Goal: Find specific page/section: Find specific page/section

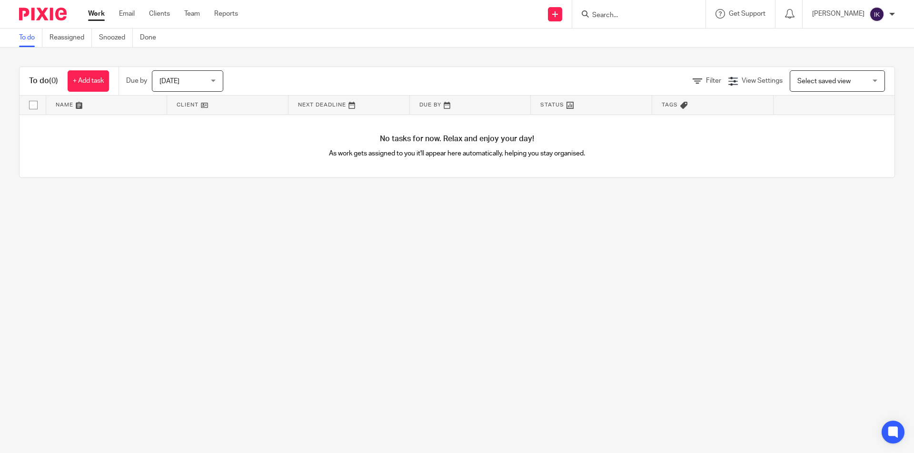
click at [661, 16] on input "Search" at bounding box center [634, 15] width 86 height 9
type input "1"
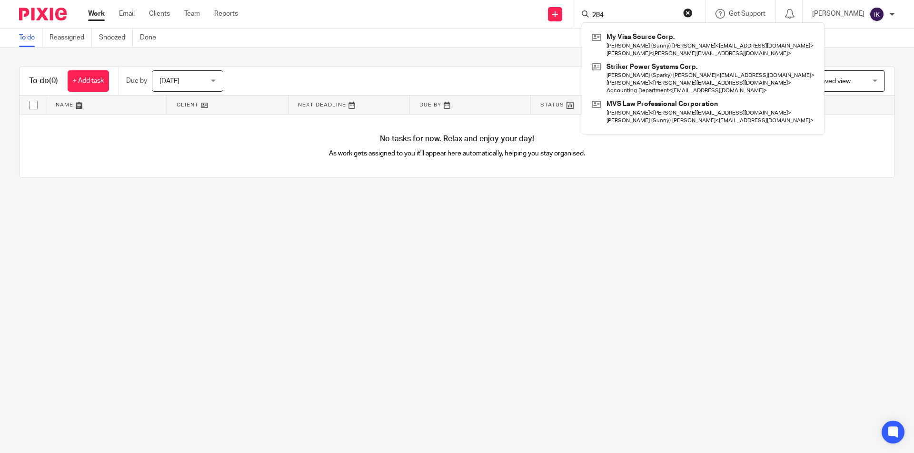
drag, startPoint x: 641, startPoint y: 16, endPoint x: 602, endPoint y: 10, distance: 39.5
click at [602, 10] on div "284 My Visa Source Corp. [PERSON_NAME] (Sunny) [PERSON_NAME] < [EMAIL_ADDRESS][…" at bounding box center [638, 14] width 133 height 28
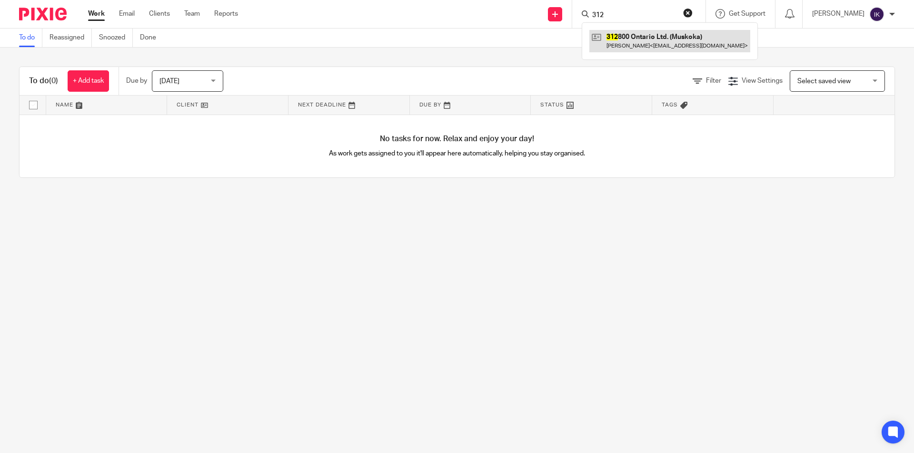
type input "312"
click at [715, 43] on link at bounding box center [669, 41] width 161 height 22
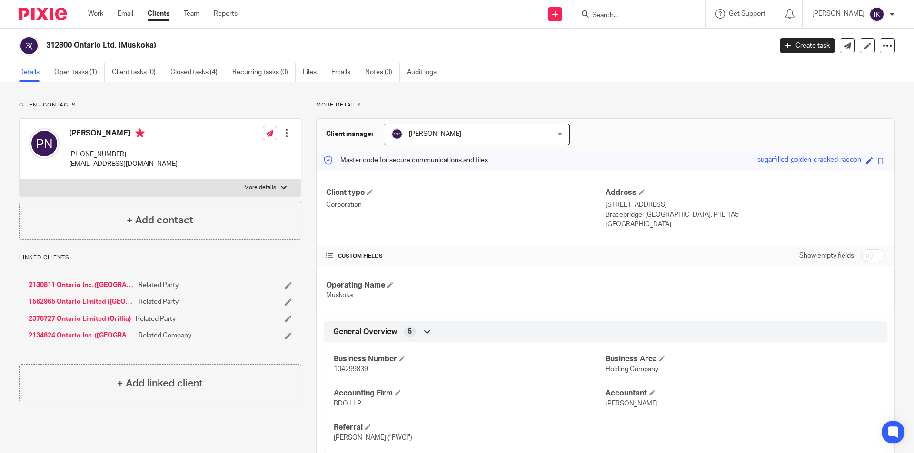
click at [644, 14] on input "Search" at bounding box center [634, 15] width 86 height 9
type input "26336"
drag, startPoint x: 591, startPoint y: 18, endPoint x: 561, endPoint y: 16, distance: 29.6
click at [578, 19] on div "Send new email Create task Add client Request signature 26336 No results found.…" at bounding box center [583, 14] width 662 height 28
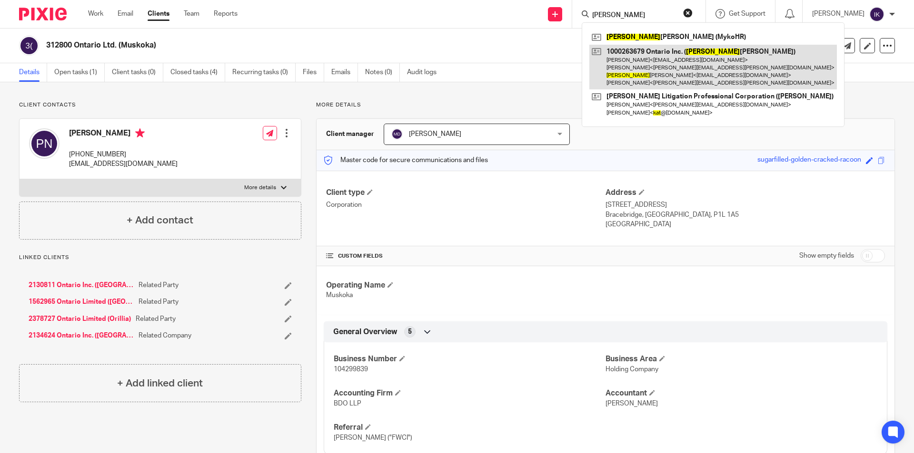
type input "kate"
click at [686, 76] on link at bounding box center [712, 67] width 247 height 45
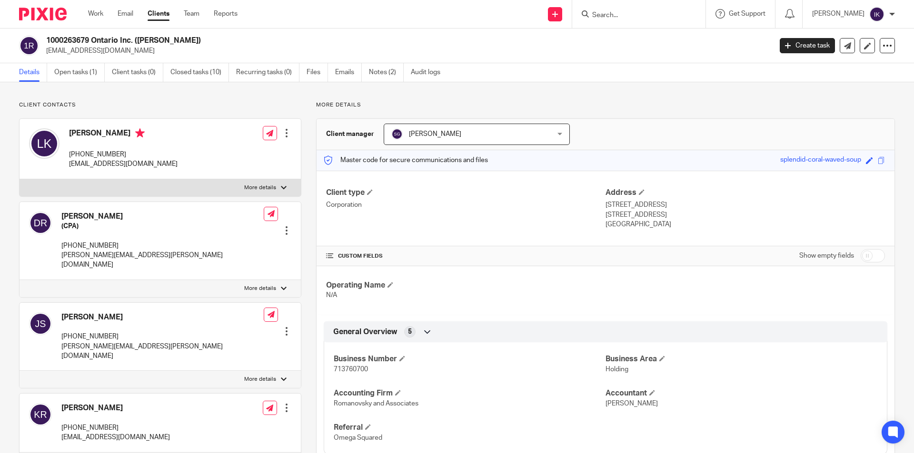
click at [637, 15] on input "Search" at bounding box center [634, 15] width 86 height 9
type input "1"
click at [676, 14] on input "Search" at bounding box center [634, 15] width 86 height 9
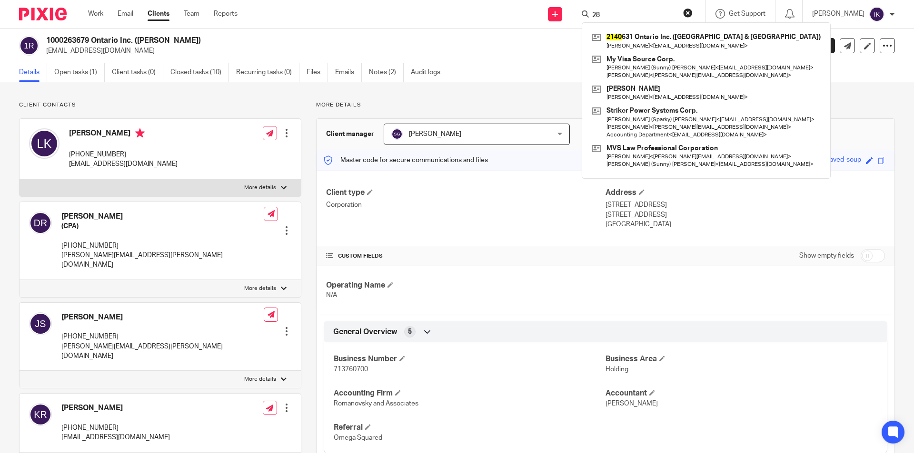
type input "2"
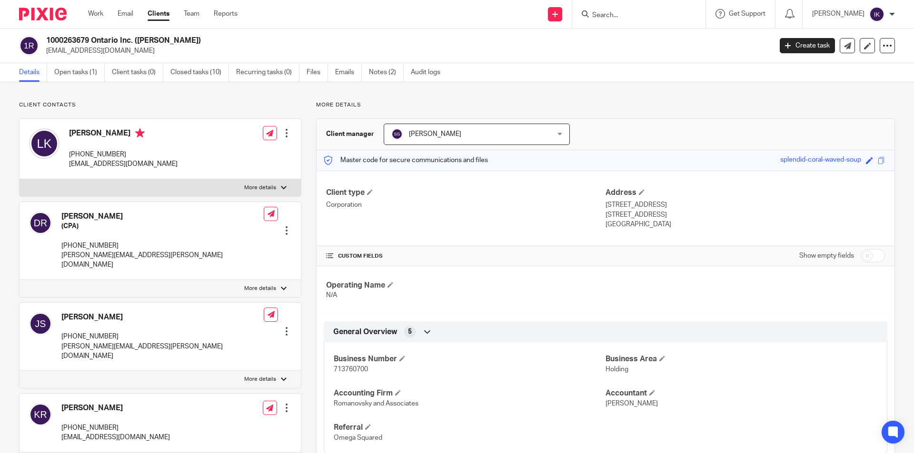
click at [654, 16] on input "Search" at bounding box center [634, 15] width 86 height 9
type input "asg"
drag, startPoint x: 597, startPoint y: 20, endPoint x: 586, endPoint y: 21, distance: 11.0
click at [587, 21] on div "Send new email Create task Add client Request signature asg ASG (MykoHR) Get Su…" at bounding box center [583, 14] width 662 height 28
type input "a"
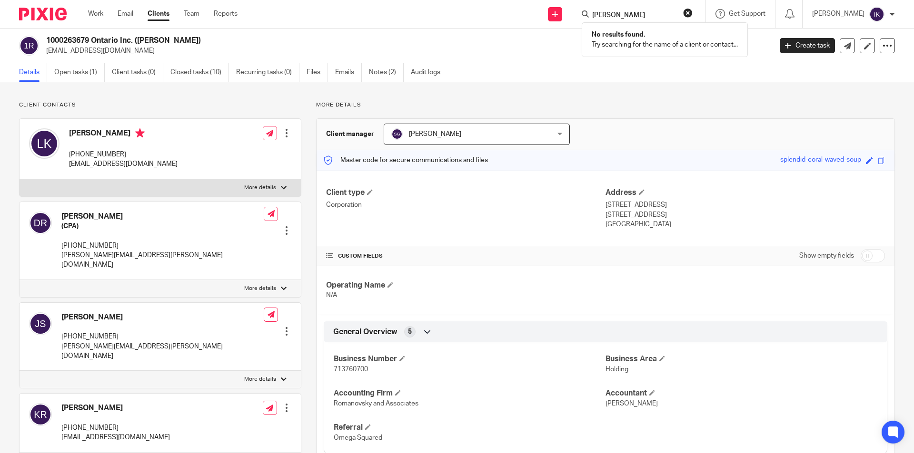
type input "peaco"
drag, startPoint x: 646, startPoint y: 16, endPoint x: 522, endPoint y: 25, distance: 124.5
click at [527, 21] on div "Send new email Create task Add client Request signature peaco No results found.…" at bounding box center [583, 14] width 662 height 28
type input "chadw"
click at [692, 12] on button "reset" at bounding box center [688, 13] width 10 height 10
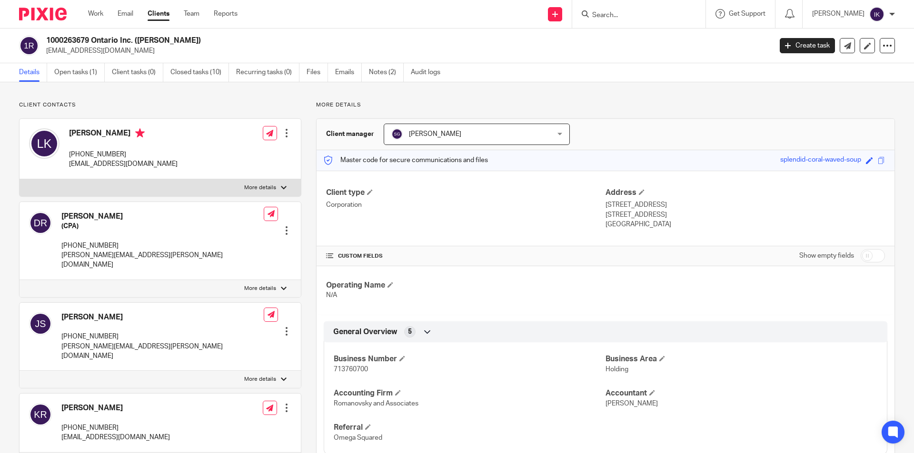
click at [632, 11] on input "Search" at bounding box center [634, 15] width 86 height 9
type input "sprou"
click at [692, 11] on form "sprou" at bounding box center [641, 14] width 101 height 12
